Goal: Share content

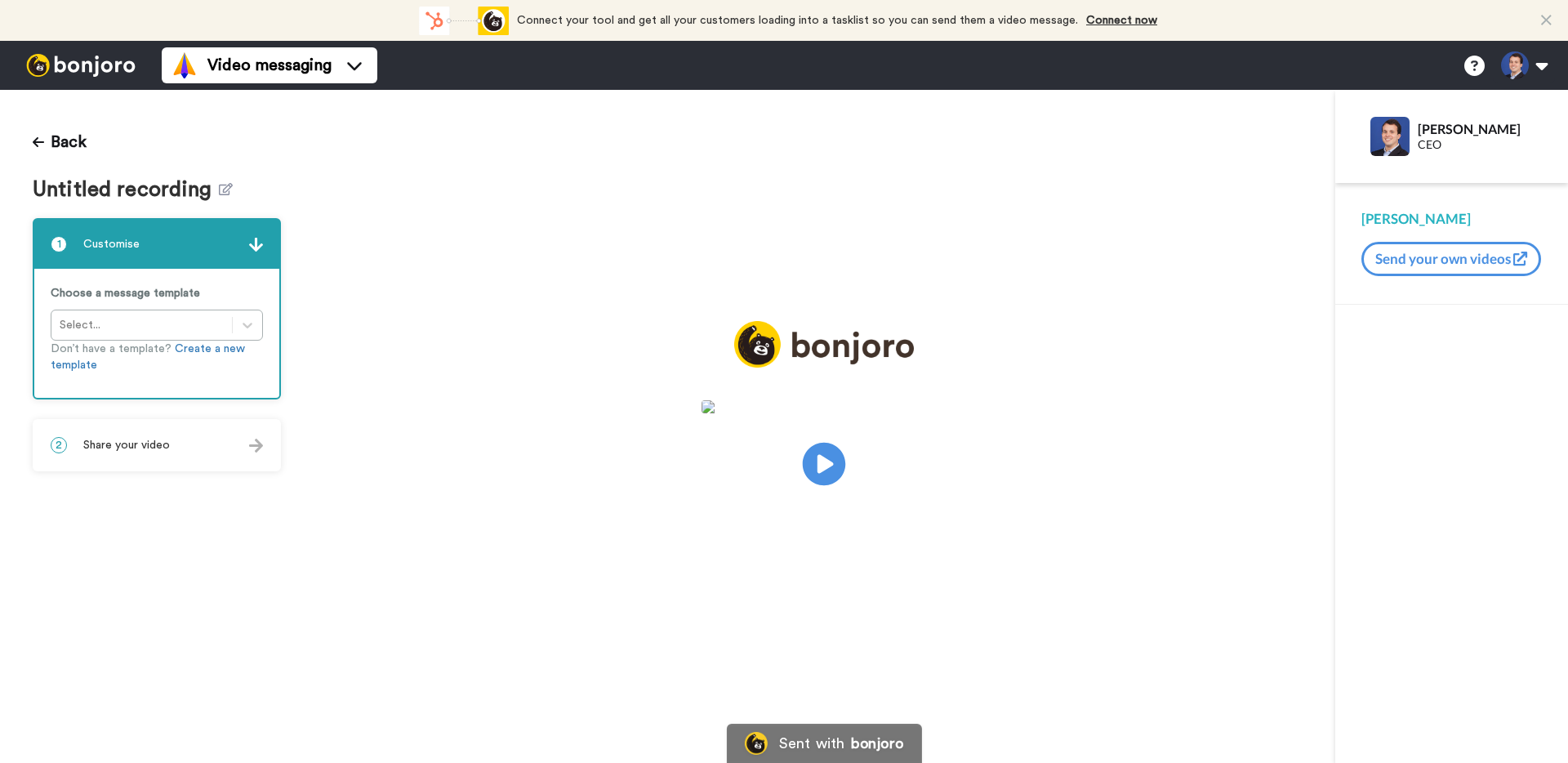
click at [833, 470] on icon at bounding box center [824, 465] width 43 height 43
click at [135, 461] on div "2 Share your video" at bounding box center [157, 445] width 245 height 49
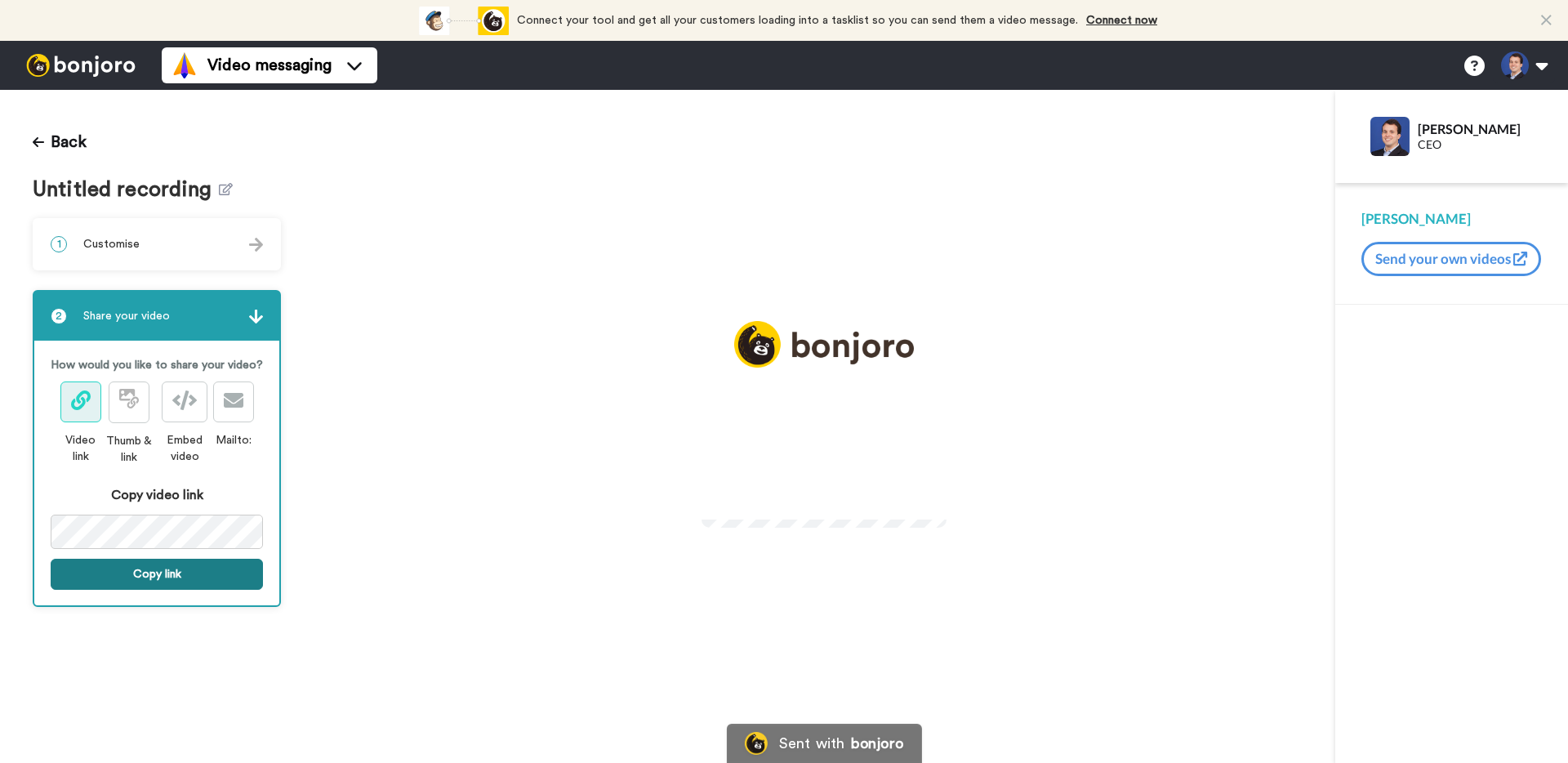
click at [219, 569] on button "Copy link" at bounding box center [157, 575] width 212 height 31
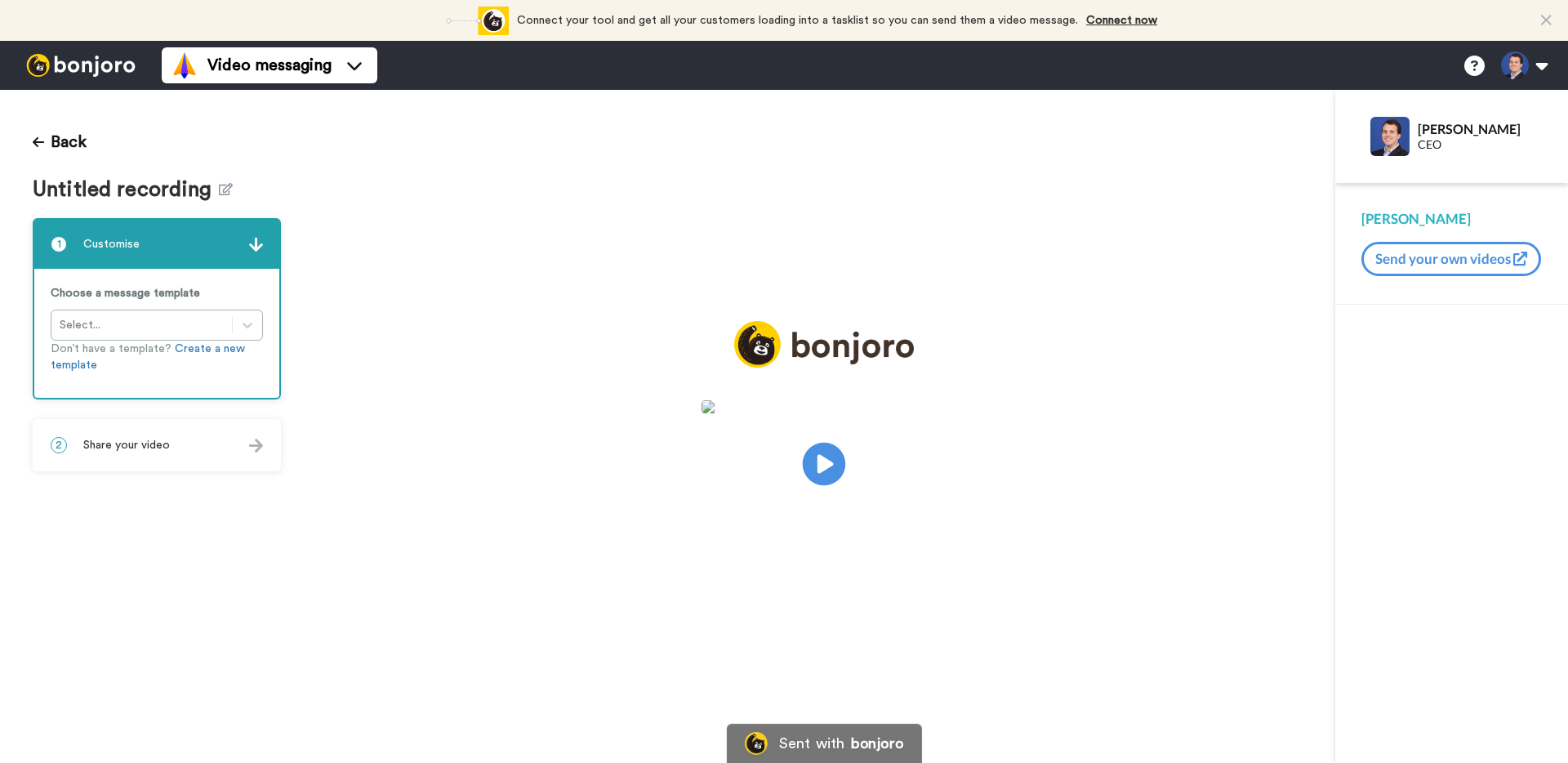
click at [828, 473] on icon at bounding box center [824, 465] width 43 height 43
click at [821, 479] on icon at bounding box center [824, 465] width 43 height 43
click at [198, 462] on div "2 Share your video" at bounding box center [157, 445] width 245 height 49
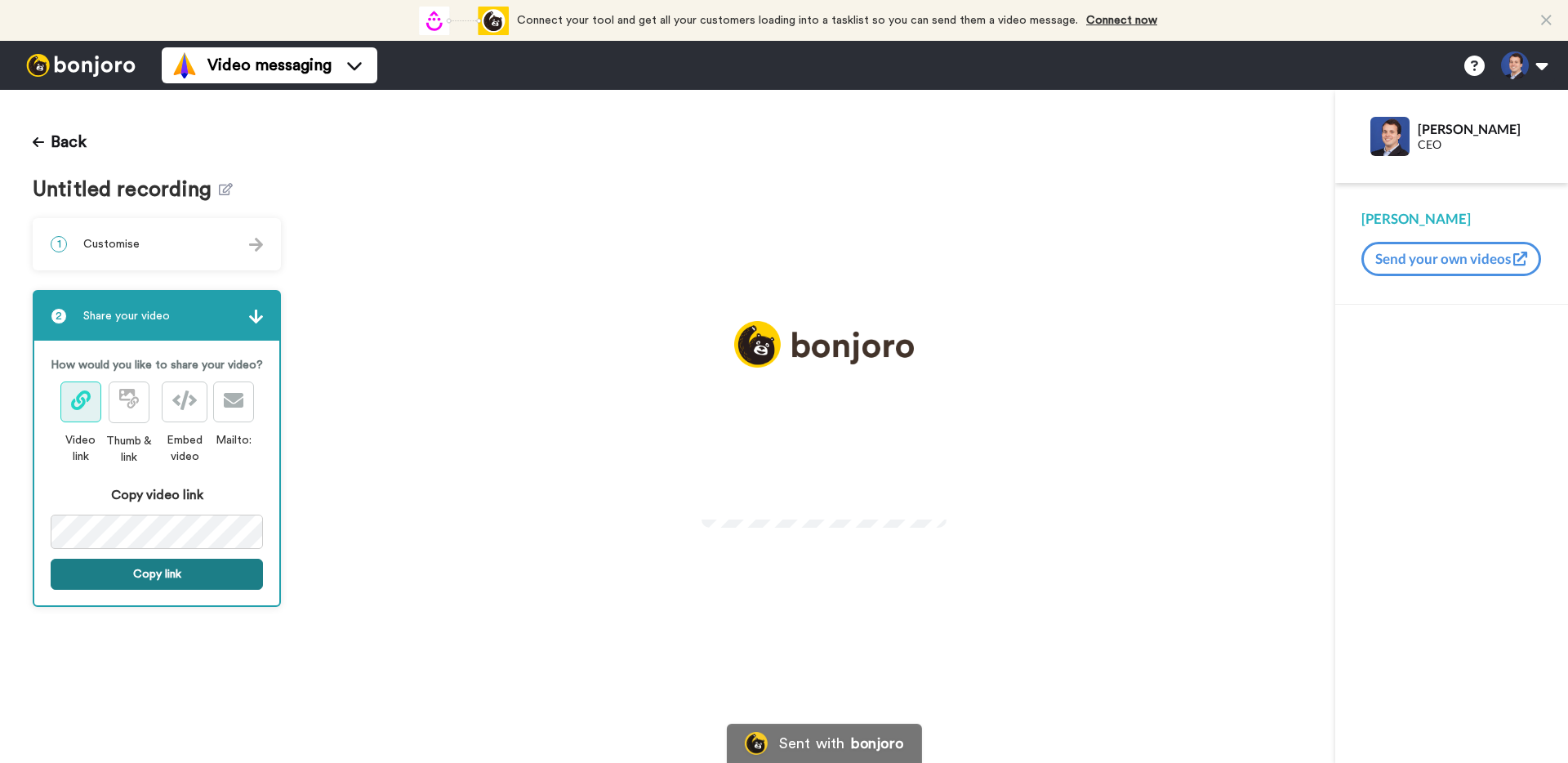
click at [188, 562] on button "Copy link" at bounding box center [157, 575] width 212 height 31
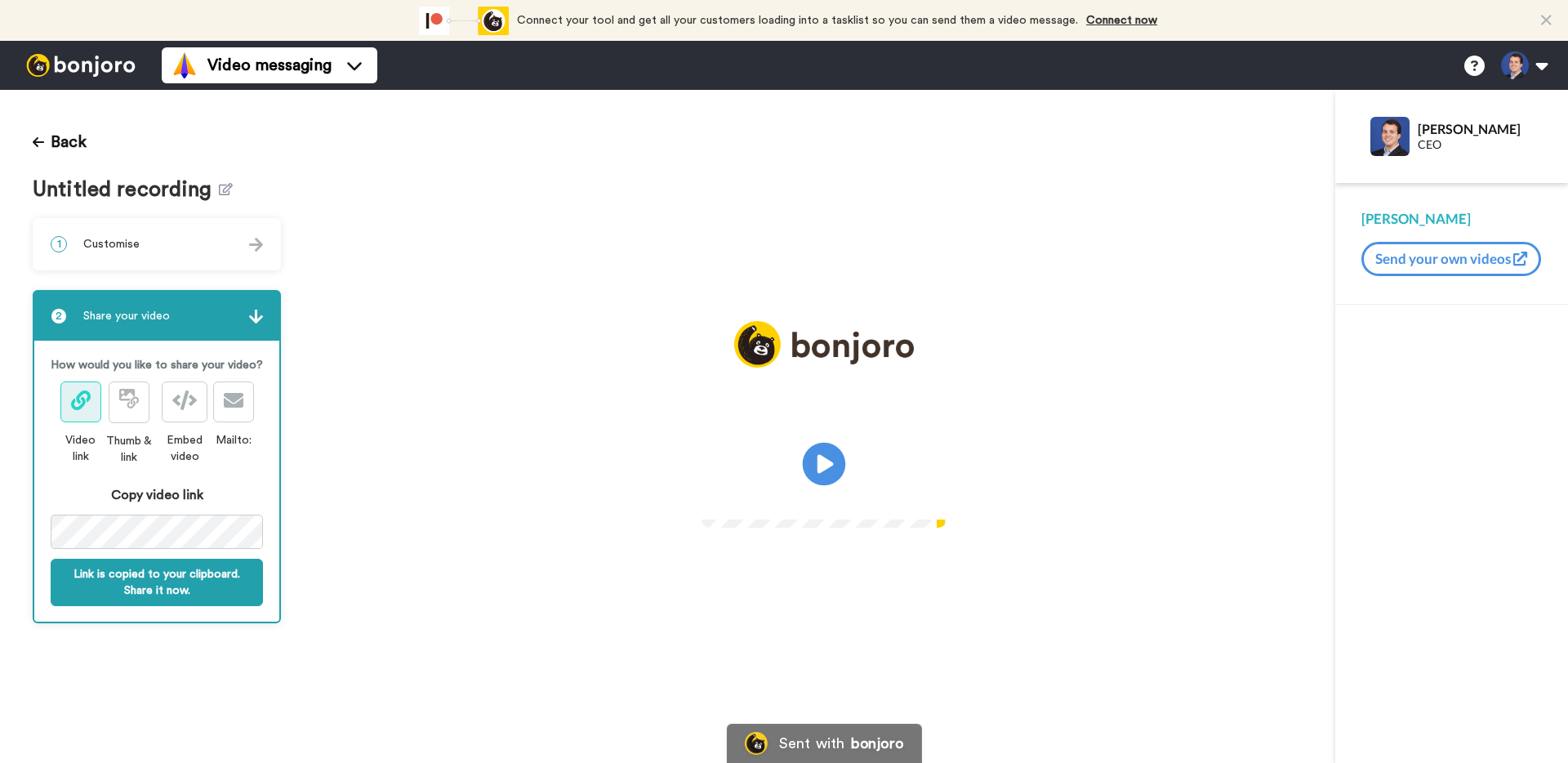
click at [823, 465] on icon "Play/Pause" at bounding box center [824, 465] width 43 height 77
click at [208, 593] on button "Link is copied to your clipboard. Share it now." at bounding box center [157, 582] width 212 height 47
